Goal: Book appointment/travel/reservation

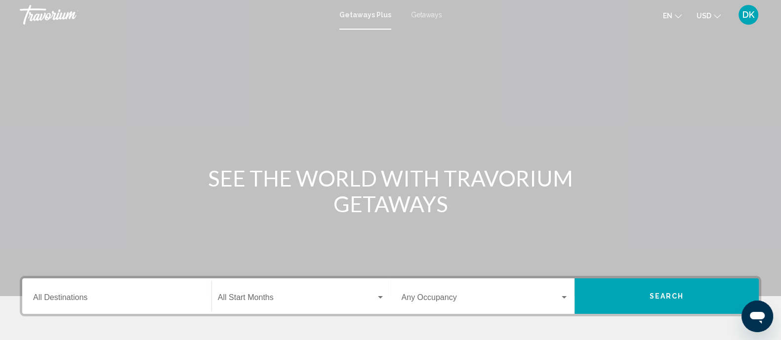
scroll to position [77, 0]
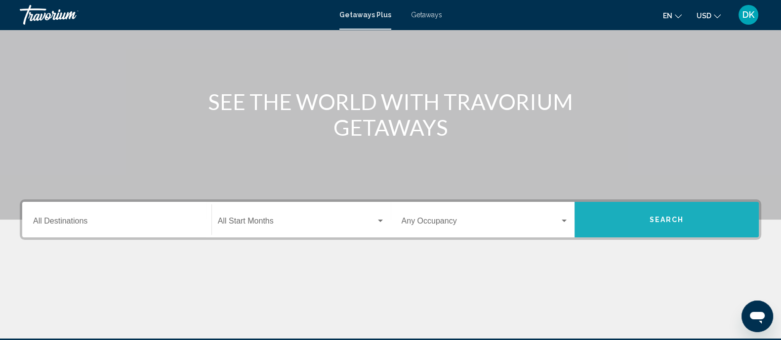
click at [643, 223] on button "Search" at bounding box center [666, 220] width 184 height 36
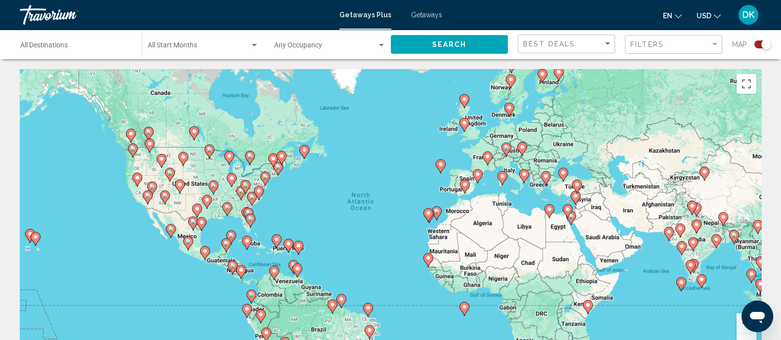
click at [252, 226] on gmp-advanced-marker "Main content" at bounding box center [250, 220] width 10 height 15
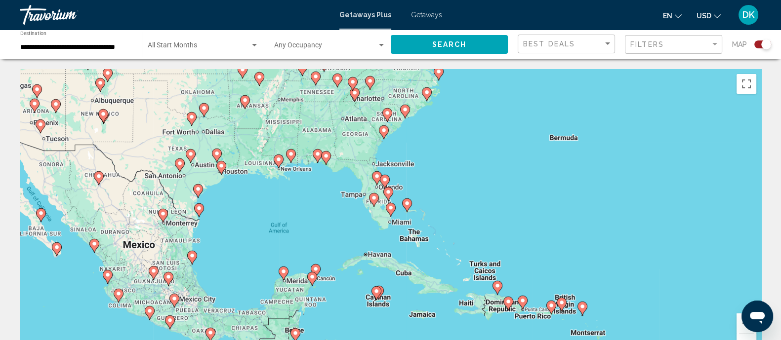
click at [408, 209] on icon "Main content" at bounding box center [407, 206] width 10 height 14
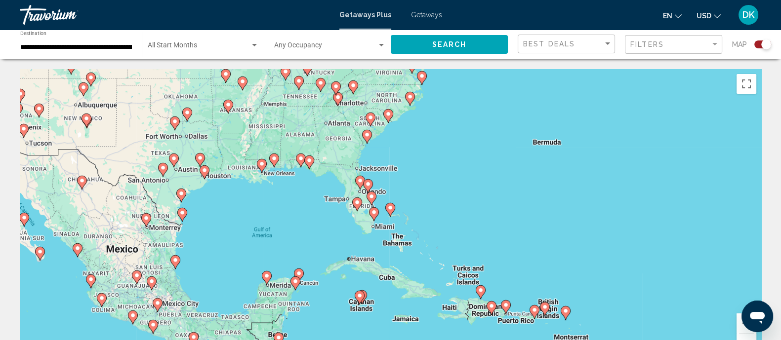
click at [390, 206] on image "Main content" at bounding box center [390, 208] width 6 height 6
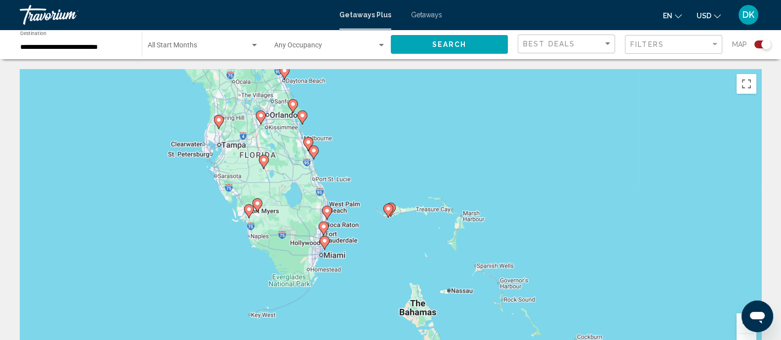
scroll to position [27, 0]
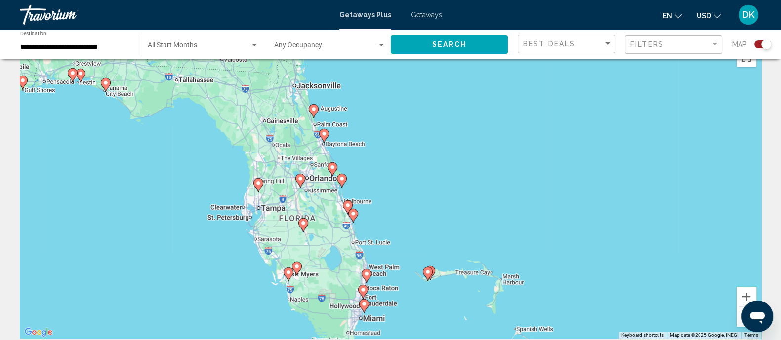
drag, startPoint x: 369, startPoint y: 137, endPoint x: 409, endPoint y: 229, distance: 100.4
click at [409, 229] on div "To activate drag with keyboard, press Alt + Enter. Once in keyboard drag state,…" at bounding box center [390, 190] width 741 height 296
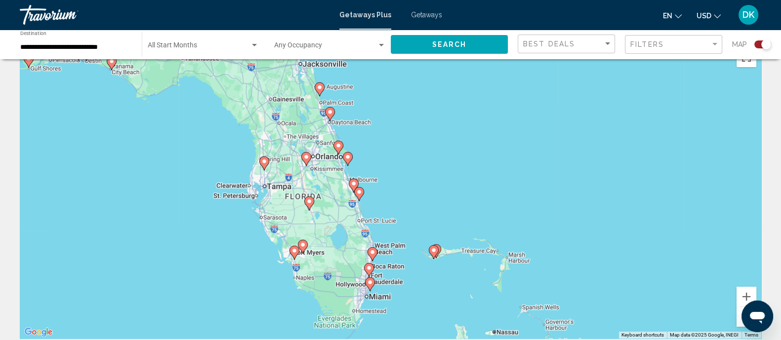
drag, startPoint x: 391, startPoint y: 189, endPoint x: 409, endPoint y: 180, distance: 20.8
click at [409, 180] on div "To activate drag with keyboard, press Alt + Enter. Once in keyboard drag state,…" at bounding box center [390, 190] width 741 height 296
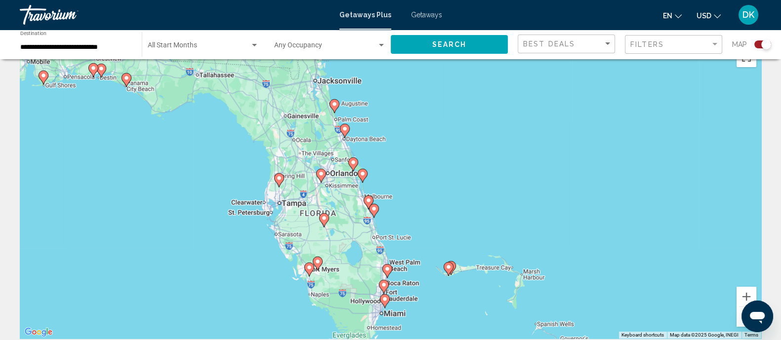
click at [363, 176] on image "Main content" at bounding box center [363, 174] width 6 height 6
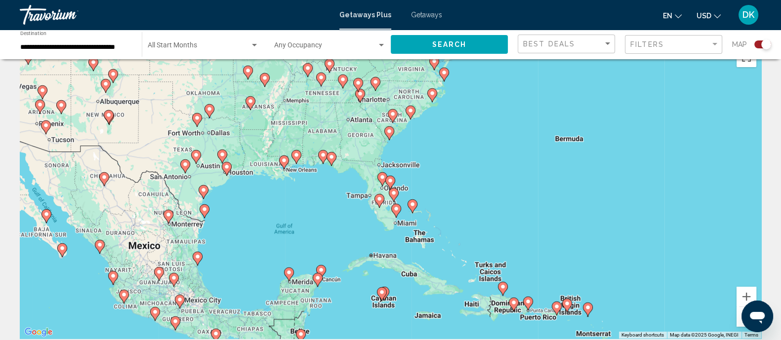
click at [388, 181] on image "Main content" at bounding box center [390, 181] width 6 height 6
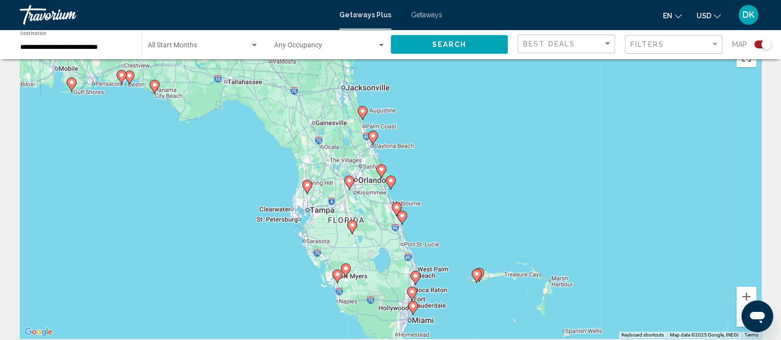
click at [390, 181] on image "Main content" at bounding box center [391, 181] width 6 height 6
type input "**********"
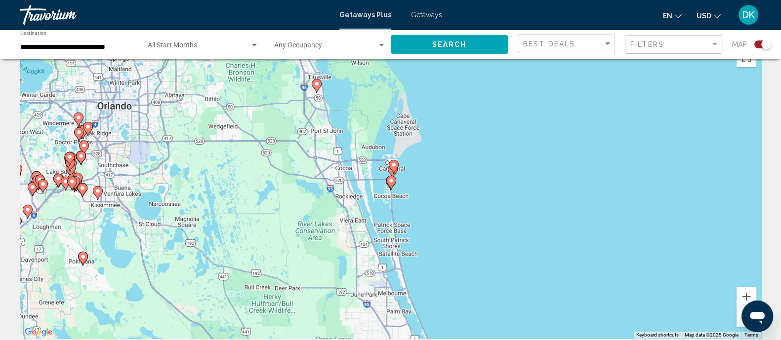
click at [391, 166] on image "Main content" at bounding box center [394, 165] width 6 height 6
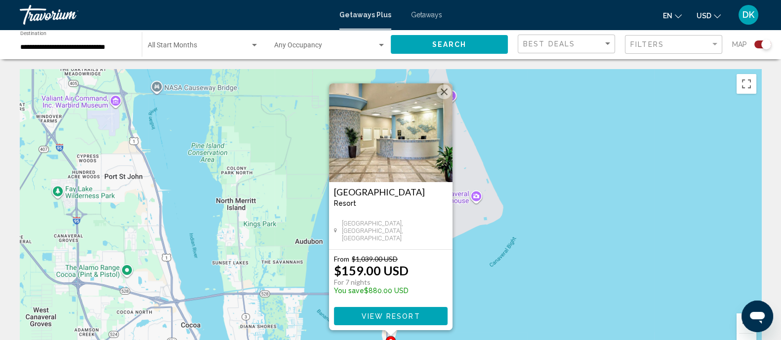
click at [440, 82] on div "To activate drag with keyboard, press Alt + Enter. Once in keyboard drag state,…" at bounding box center [390, 217] width 741 height 296
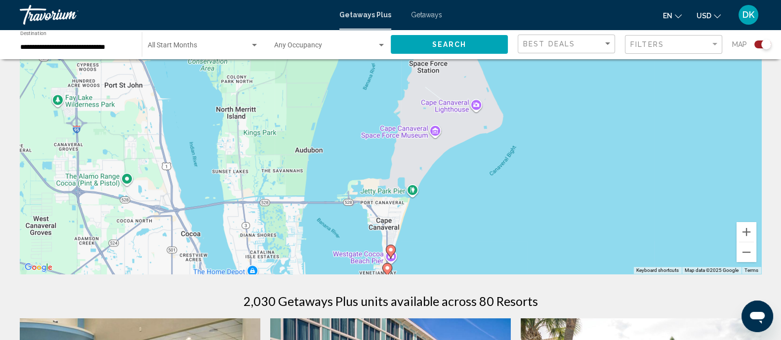
scroll to position [91, 0]
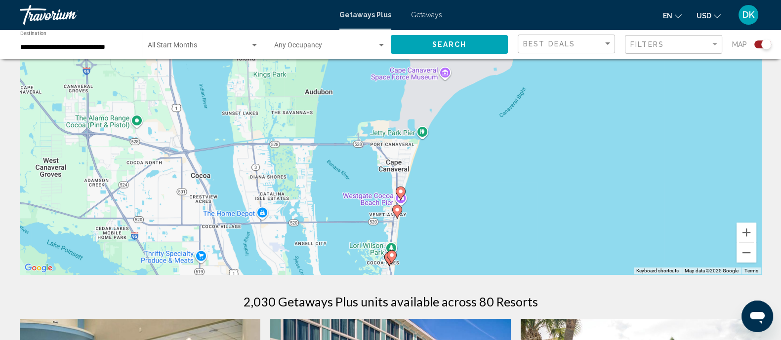
drag, startPoint x: 457, startPoint y: 240, endPoint x: 472, endPoint y: 149, distance: 92.2
click at [472, 149] on div "To activate drag with keyboard, press Alt + Enter. Once in keyboard drag state,…" at bounding box center [390, 126] width 741 height 296
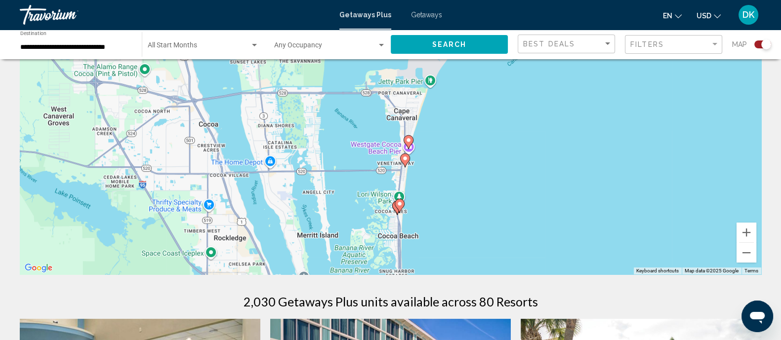
click at [401, 208] on icon "Main content" at bounding box center [399, 206] width 9 height 13
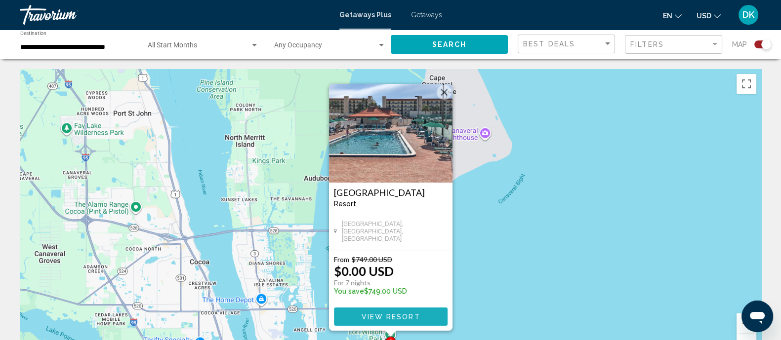
click at [394, 320] on span "View Resort" at bounding box center [390, 317] width 59 height 8
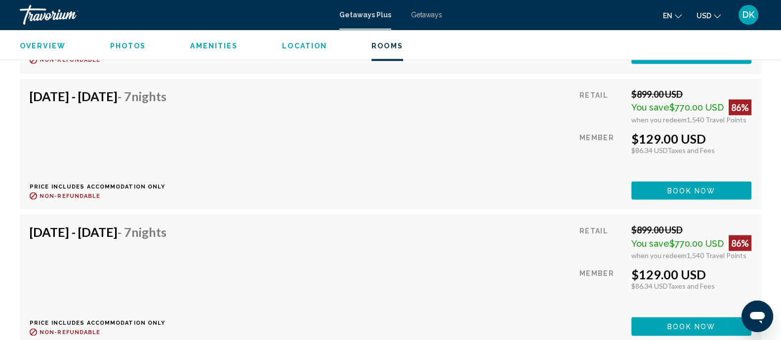
scroll to position [2252, 0]
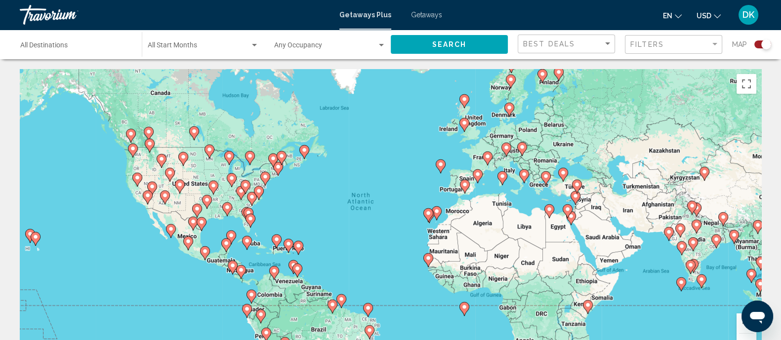
click at [361, 189] on div "To activate drag with keyboard, press Alt + Enter. Once in keyboard drag state,…" at bounding box center [390, 217] width 741 height 296
click at [238, 199] on gmp-advanced-marker "Main content" at bounding box center [241, 193] width 10 height 15
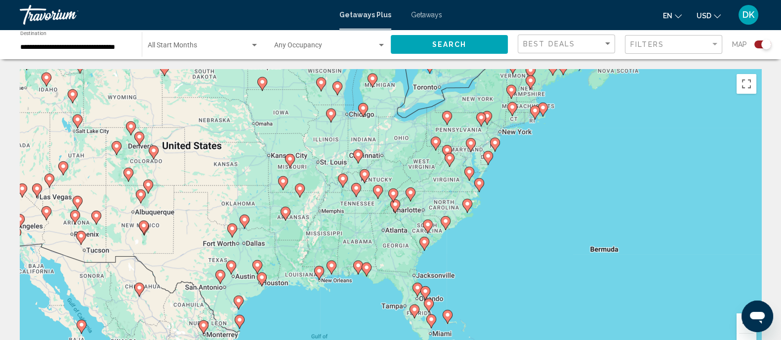
drag, startPoint x: 424, startPoint y: 275, endPoint x: 370, endPoint y: 233, distance: 68.0
click at [370, 233] on div "To navigate, press the arrow keys. To activate drag with keyboard, press Alt + …" at bounding box center [390, 217] width 741 height 296
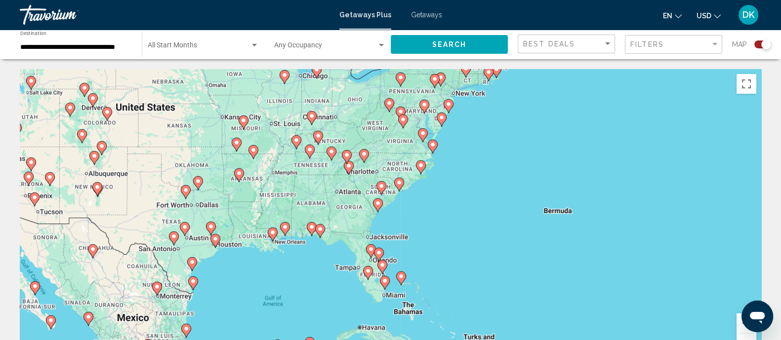
click at [370, 254] on icon "Main content" at bounding box center [370, 251] width 9 height 13
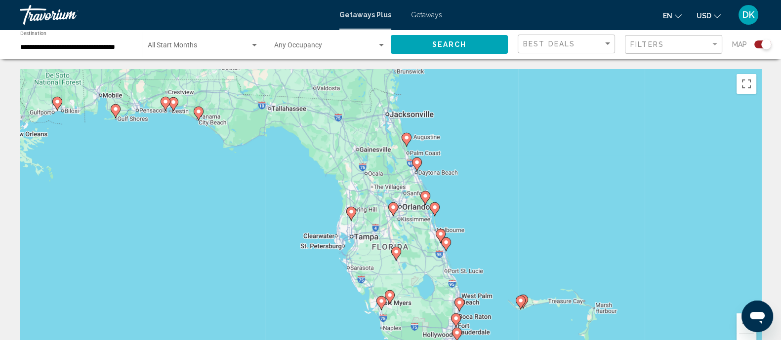
click at [407, 135] on image "Main content" at bounding box center [407, 138] width 6 height 6
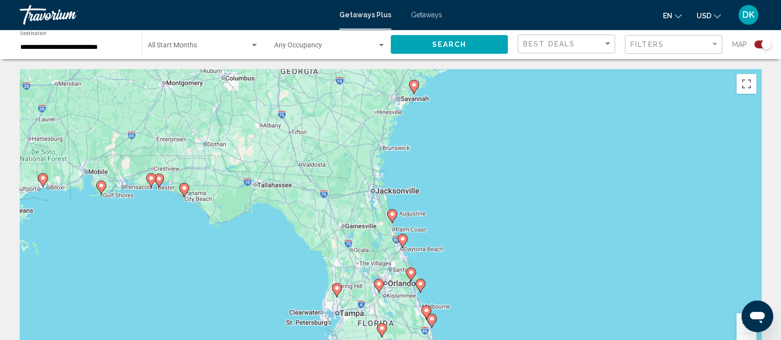
click at [391, 216] on image "Main content" at bounding box center [392, 214] width 6 height 6
type input "**********"
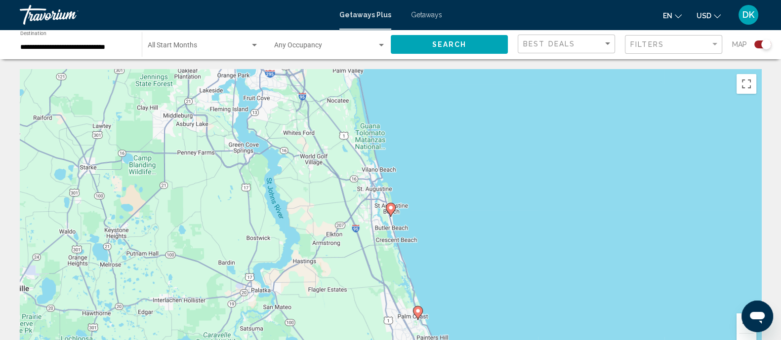
click at [389, 213] on icon "Main content" at bounding box center [390, 210] width 9 height 13
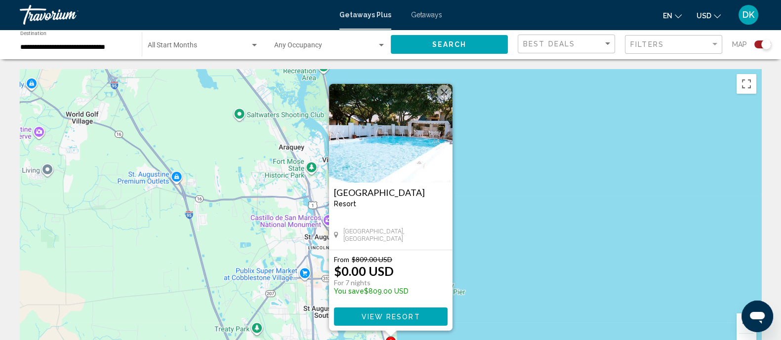
click at [438, 98] on img "Main content" at bounding box center [390, 133] width 123 height 99
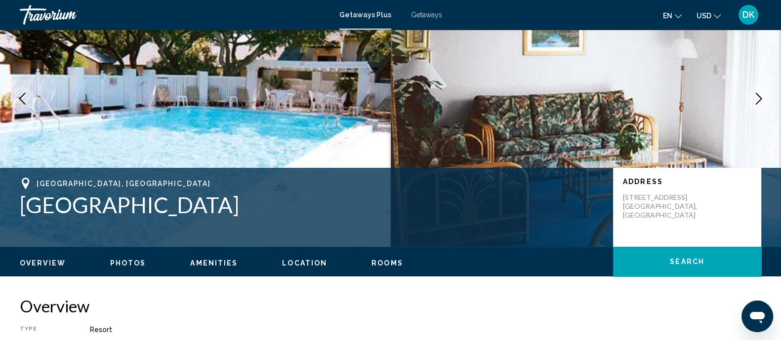
scroll to position [7, 0]
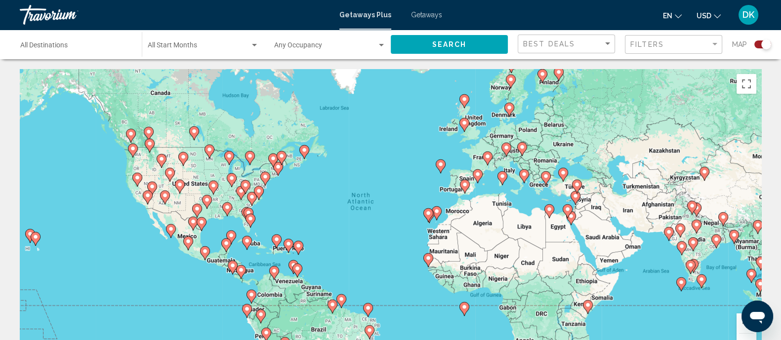
click at [268, 178] on image "Main content" at bounding box center [265, 177] width 6 height 6
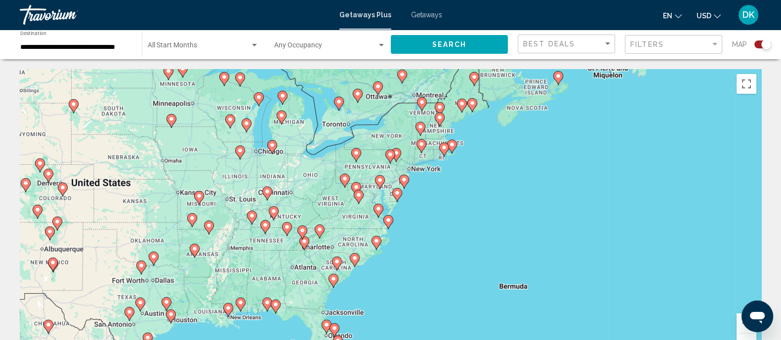
drag, startPoint x: 460, startPoint y: 215, endPoint x: 418, endPoint y: 224, distance: 43.0
click at [418, 224] on div "To activate drag with keyboard, press Alt + Enter. Once in keyboard drag state,…" at bounding box center [390, 217] width 741 height 296
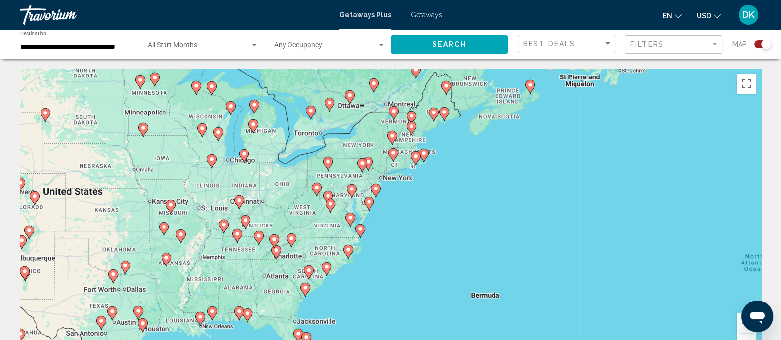
click at [376, 190] on image "Main content" at bounding box center [376, 189] width 6 height 6
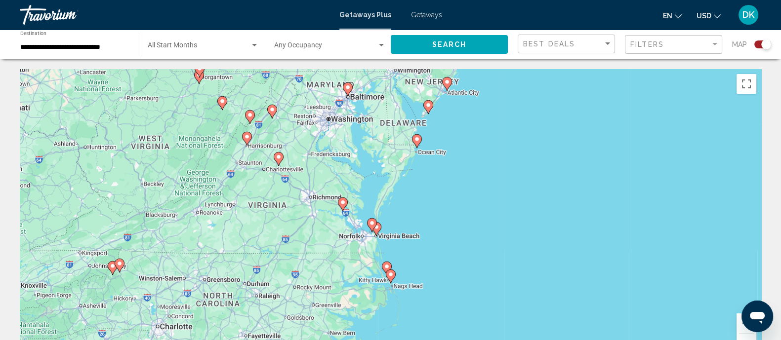
drag, startPoint x: 418, startPoint y: 223, endPoint x: 477, endPoint y: 92, distance: 142.8
click at [477, 92] on div "To activate drag with keyboard, press Alt + Enter. Once in keyboard drag state,…" at bounding box center [390, 217] width 741 height 296
click at [380, 228] on icon "Main content" at bounding box center [375, 229] width 9 height 13
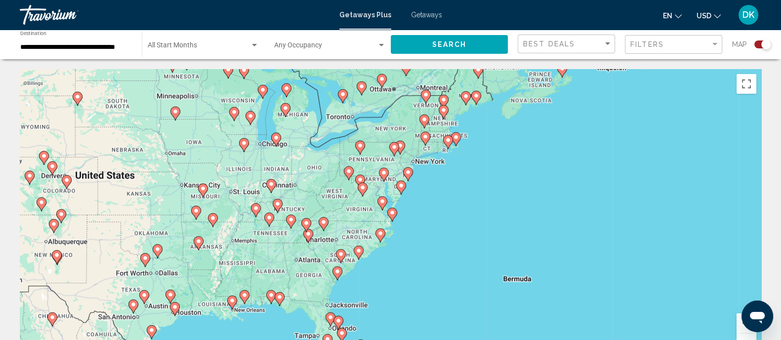
click at [389, 215] on icon "Main content" at bounding box center [391, 214] width 9 height 13
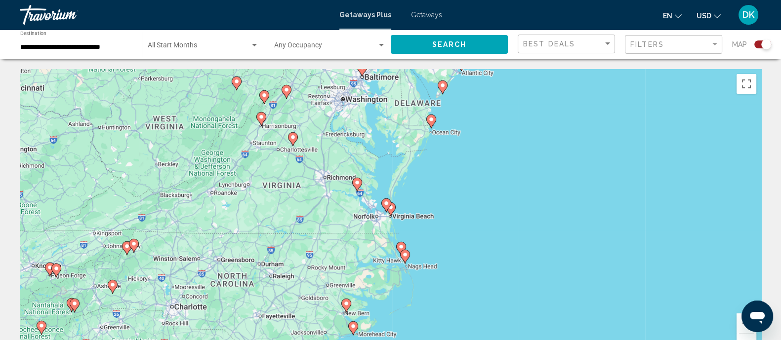
click at [393, 213] on gmp-advanced-marker "Main content" at bounding box center [391, 209] width 10 height 15
type input "**********"
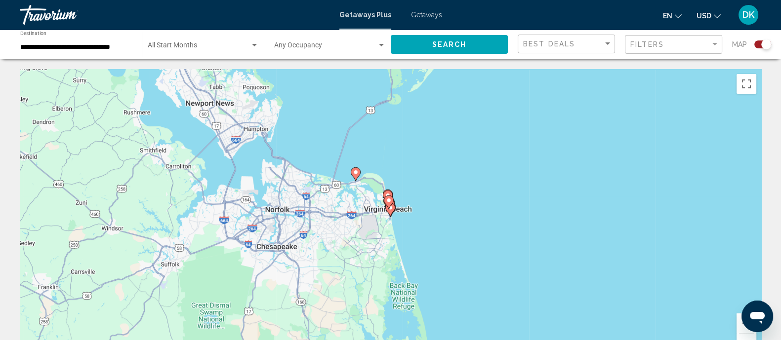
click at [387, 200] on image "Main content" at bounding box center [389, 201] width 6 height 6
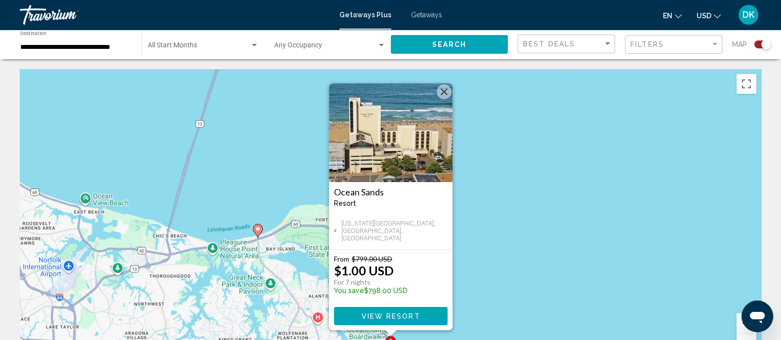
click at [442, 92] on button "Close" at bounding box center [444, 91] width 15 height 15
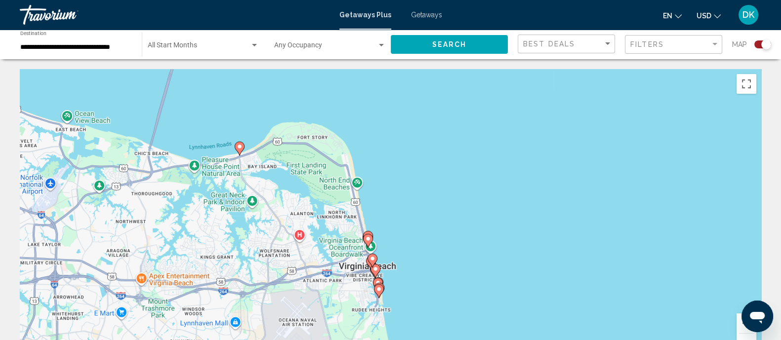
drag, startPoint x: 407, startPoint y: 287, endPoint x: 388, endPoint y: 204, distance: 86.0
click at [388, 204] on div "To activate drag with keyboard, press Alt + Enter. Once in keyboard drag state,…" at bounding box center [390, 217] width 741 height 296
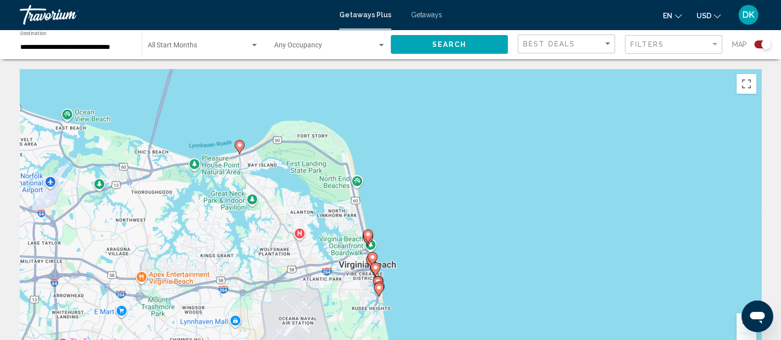
click at [240, 148] on image "Main content" at bounding box center [240, 145] width 6 height 6
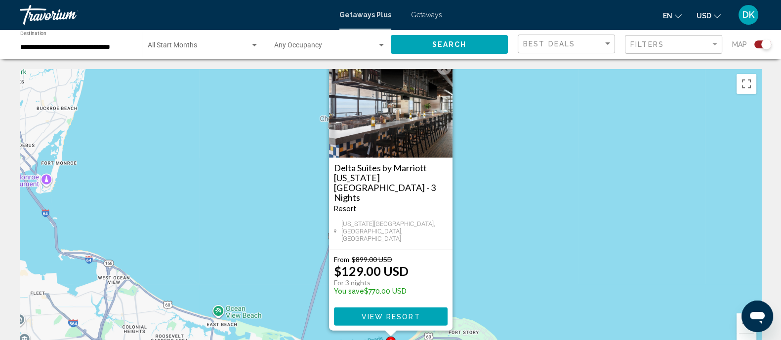
click at [376, 315] on span "View Resort" at bounding box center [390, 317] width 59 height 8
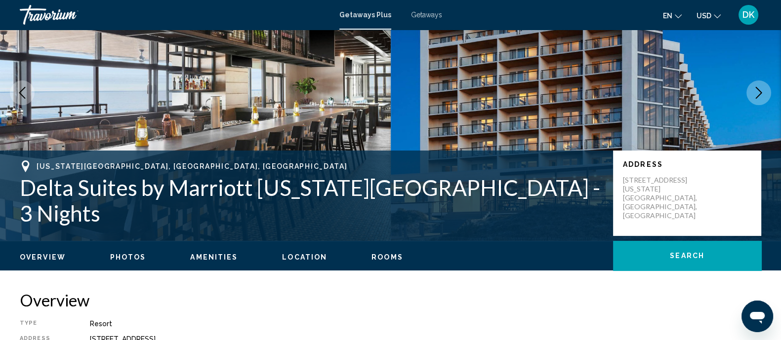
scroll to position [84, 0]
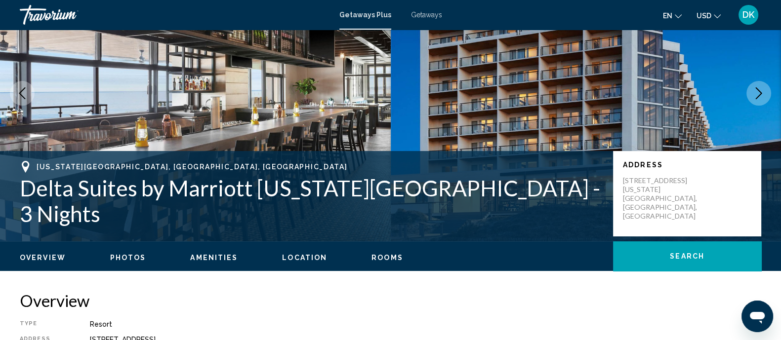
click at [159, 206] on h1 "Delta Suites by Marriott [US_STATE][GEOGRAPHIC_DATA] - 3 Nights" at bounding box center [311, 200] width 583 height 51
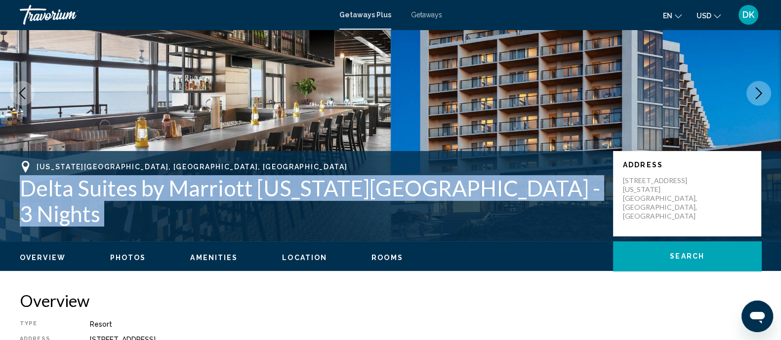
click at [159, 206] on h1 "Delta Suites by Marriott [US_STATE][GEOGRAPHIC_DATA] - 3 Nights" at bounding box center [311, 200] width 583 height 51
copy h1 "Delta Suites by Marriott [US_STATE][GEOGRAPHIC_DATA] - 3 Nights"
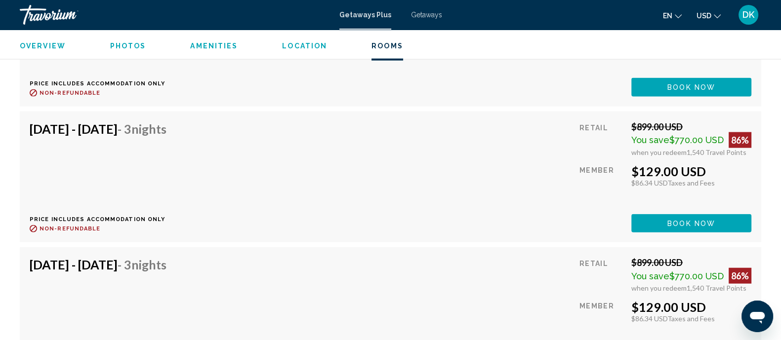
scroll to position [2723, 0]
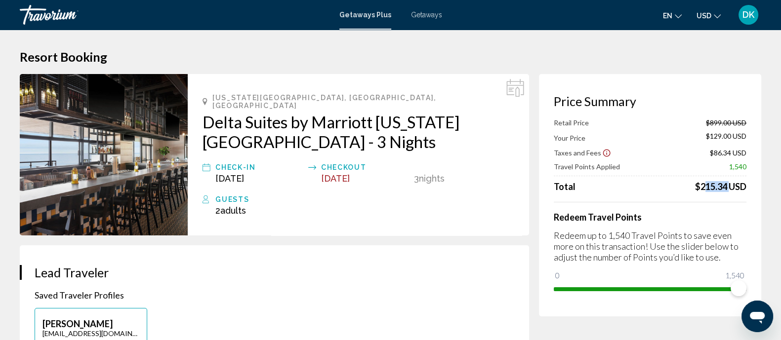
drag, startPoint x: 696, startPoint y: 186, endPoint x: 724, endPoint y: 187, distance: 28.2
click at [724, 187] on div "$215.34 USD" at bounding box center [720, 186] width 51 height 11
copy div "215.34"
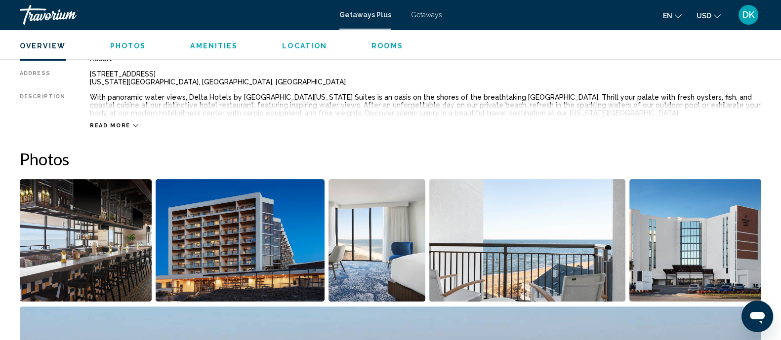
scroll to position [324, 0]
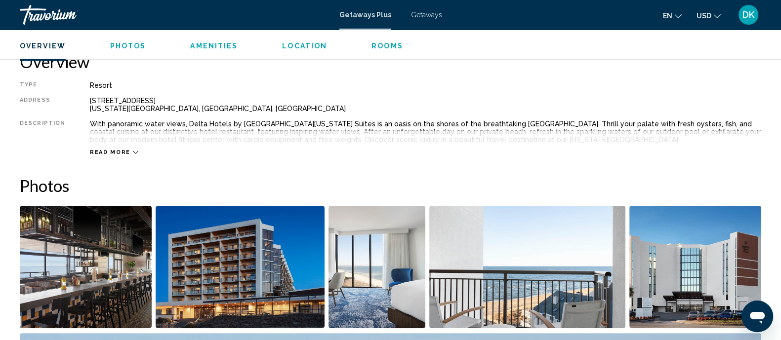
click at [103, 144] on div "Read more" at bounding box center [425, 142] width 671 height 27
click at [119, 154] on span "Read more" at bounding box center [110, 152] width 41 height 6
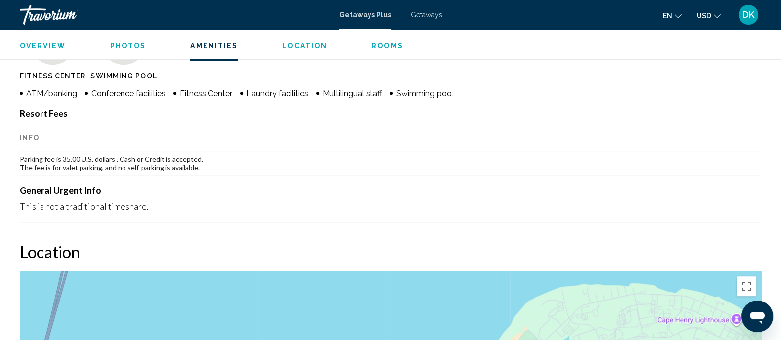
scroll to position [816, 0]
click at [47, 13] on div "Travorium" at bounding box center [69, 15] width 99 height 20
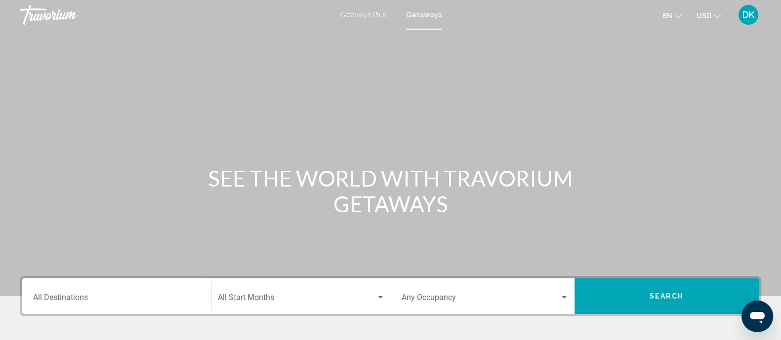
click at [747, 23] on div "DK" at bounding box center [748, 15] width 20 height 20
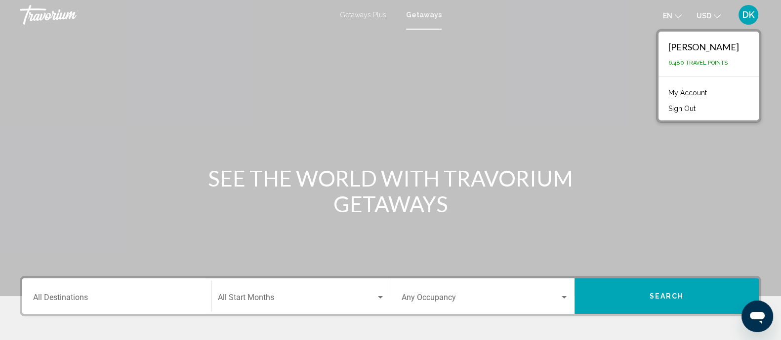
click at [49, 16] on div "Travorium" at bounding box center [69, 15] width 99 height 20
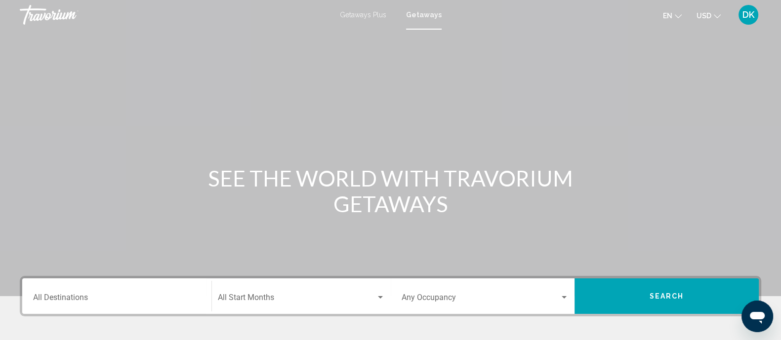
click at [49, 16] on div "Travorium" at bounding box center [69, 15] width 99 height 20
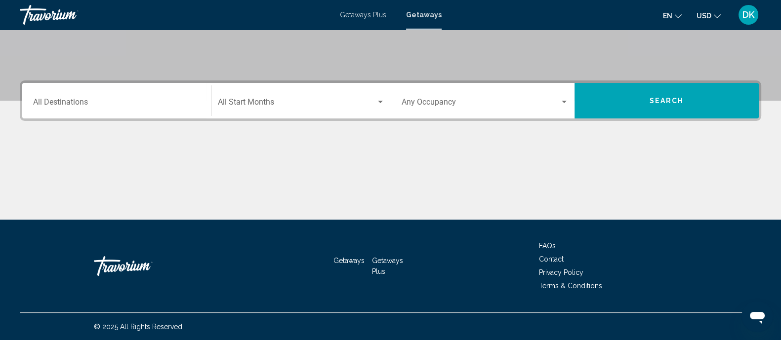
click at [106, 263] on div "Travorium" at bounding box center [143, 266] width 99 height 30
